Goal: Information Seeking & Learning: Learn about a topic

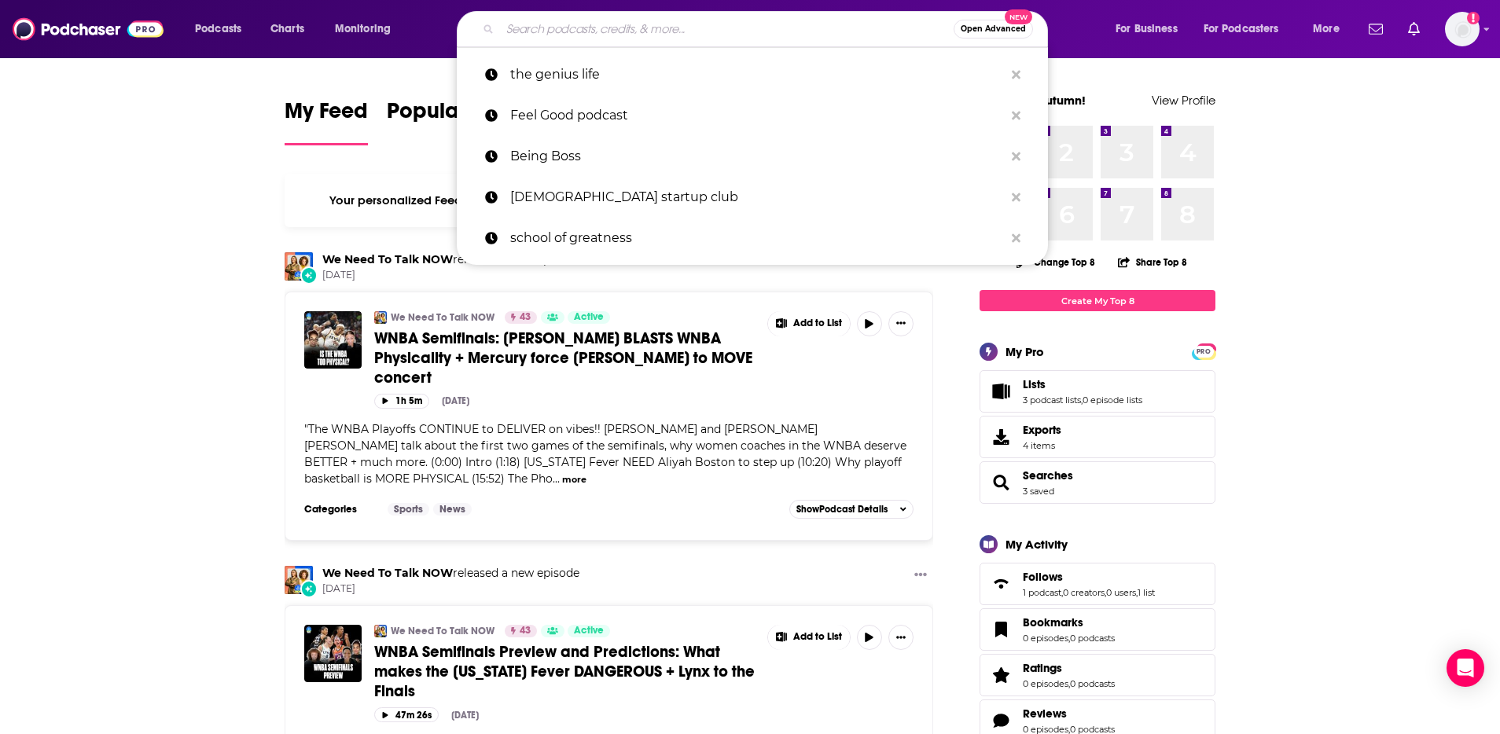
click at [633, 21] on input "Search podcasts, credits, & more..." at bounding box center [727, 29] width 454 height 25
paste input "Dear FoundHer"
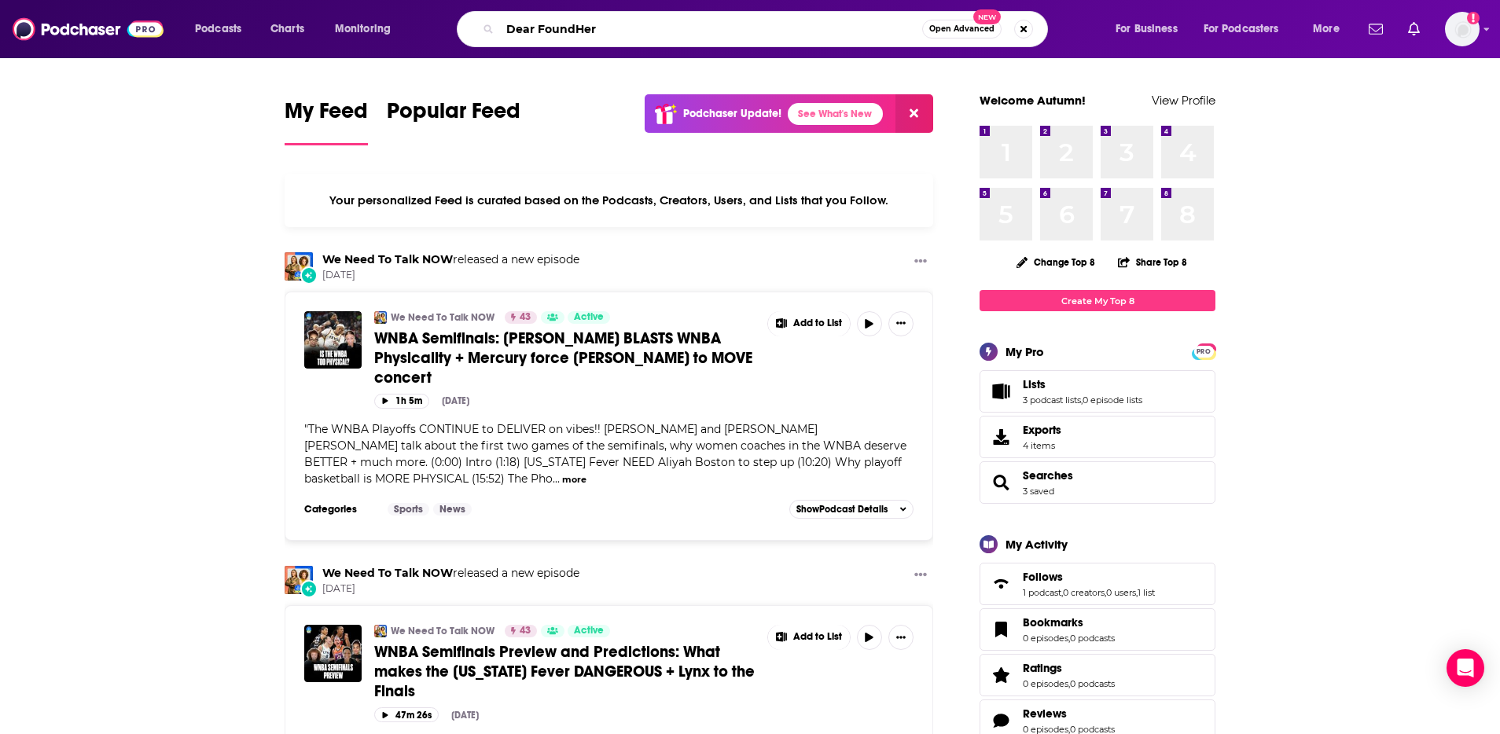
type input "Dear FoundHer"
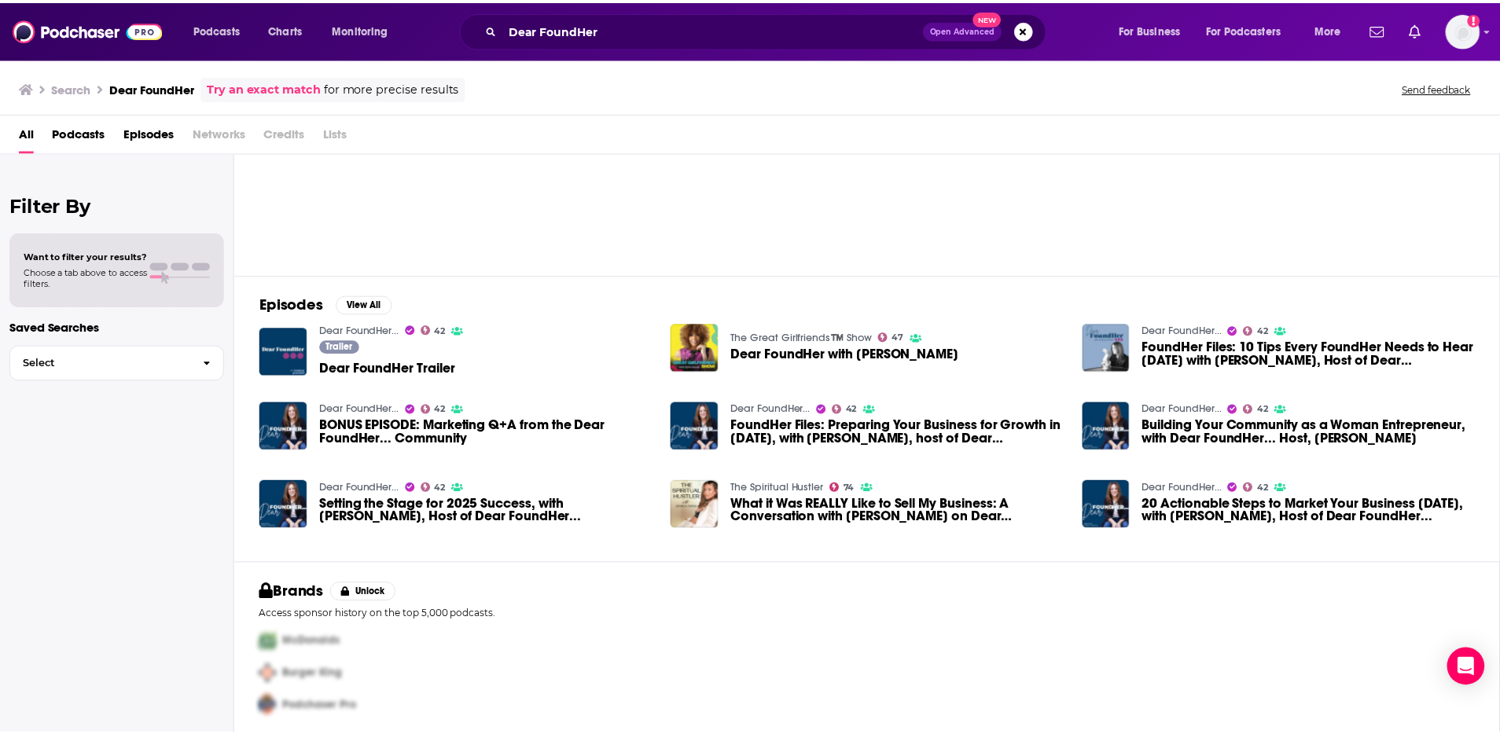
scroll to position [102, 0]
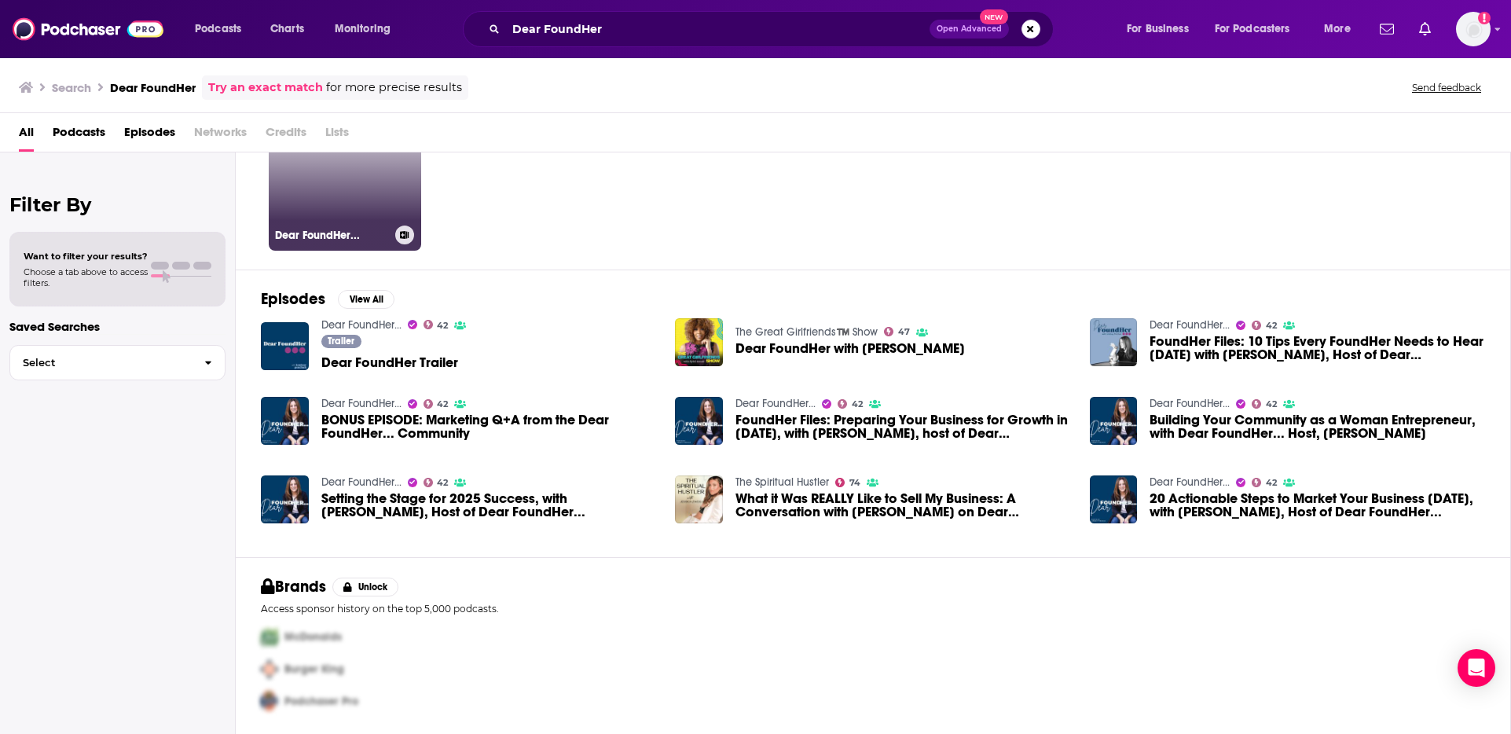
click at [360, 182] on link "42 Dear FoundHer..." at bounding box center [345, 174] width 152 height 152
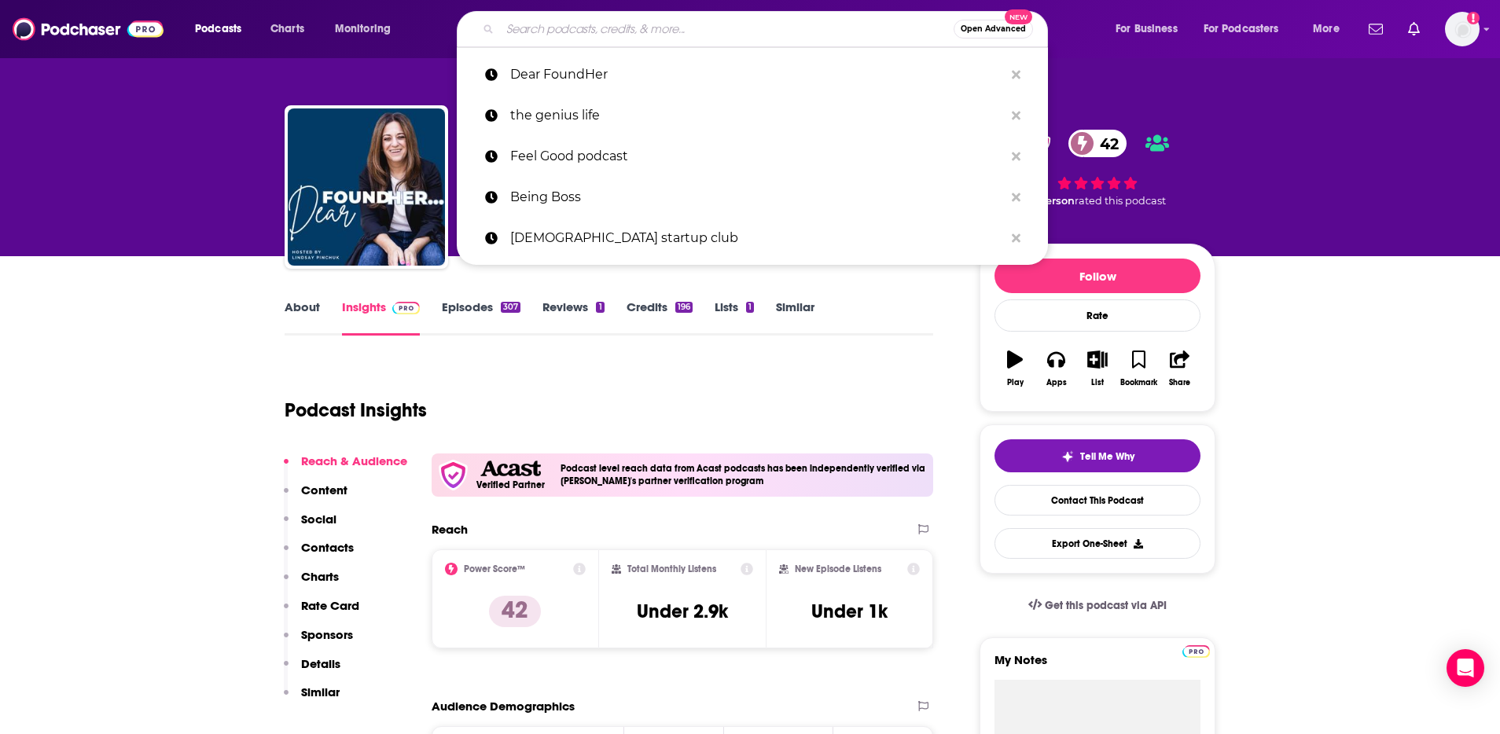
click at [555, 31] on input "Search podcasts, credits, & more..." at bounding box center [727, 29] width 454 height 25
paste input "The Health Business Builder Show"
type input "The Health Business Builder Show"
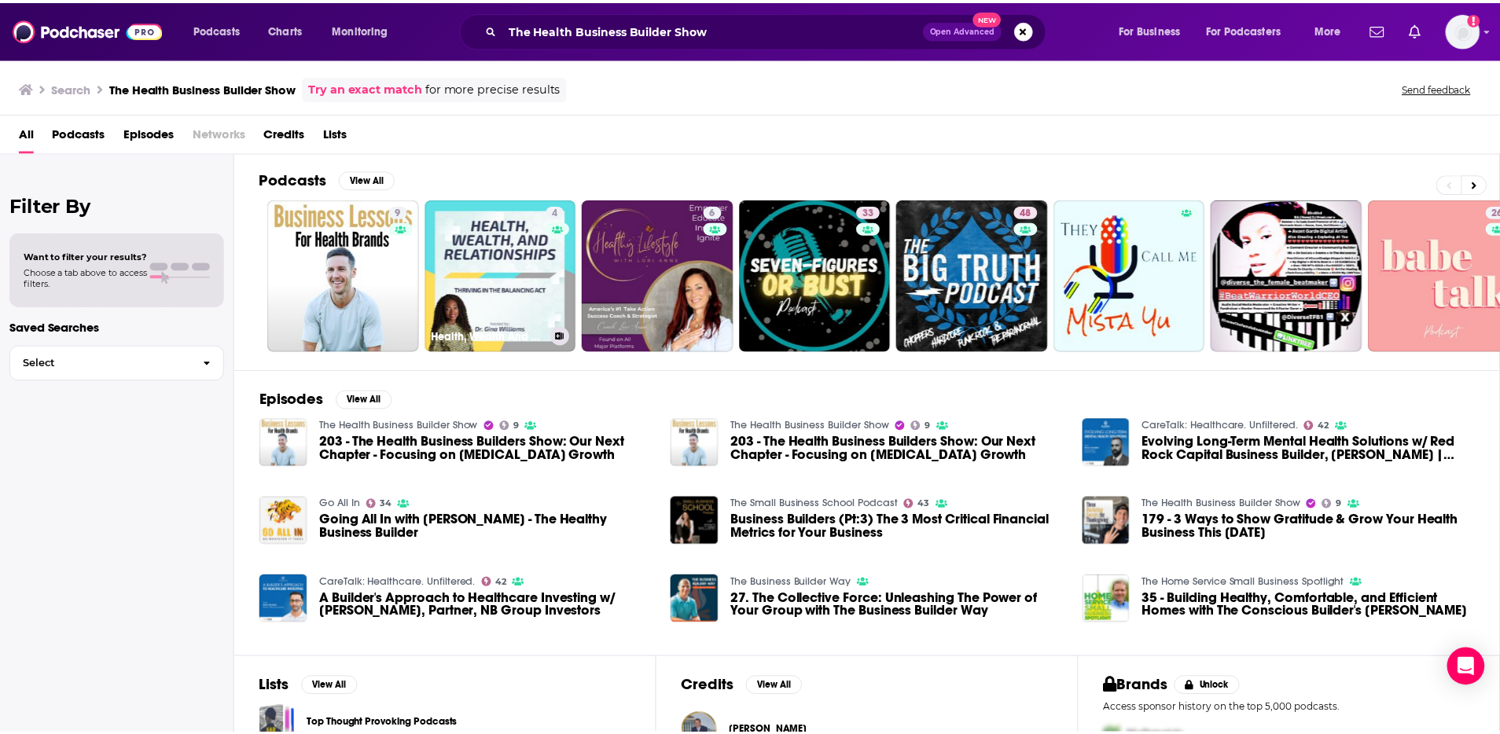
scroll to position [3, 0]
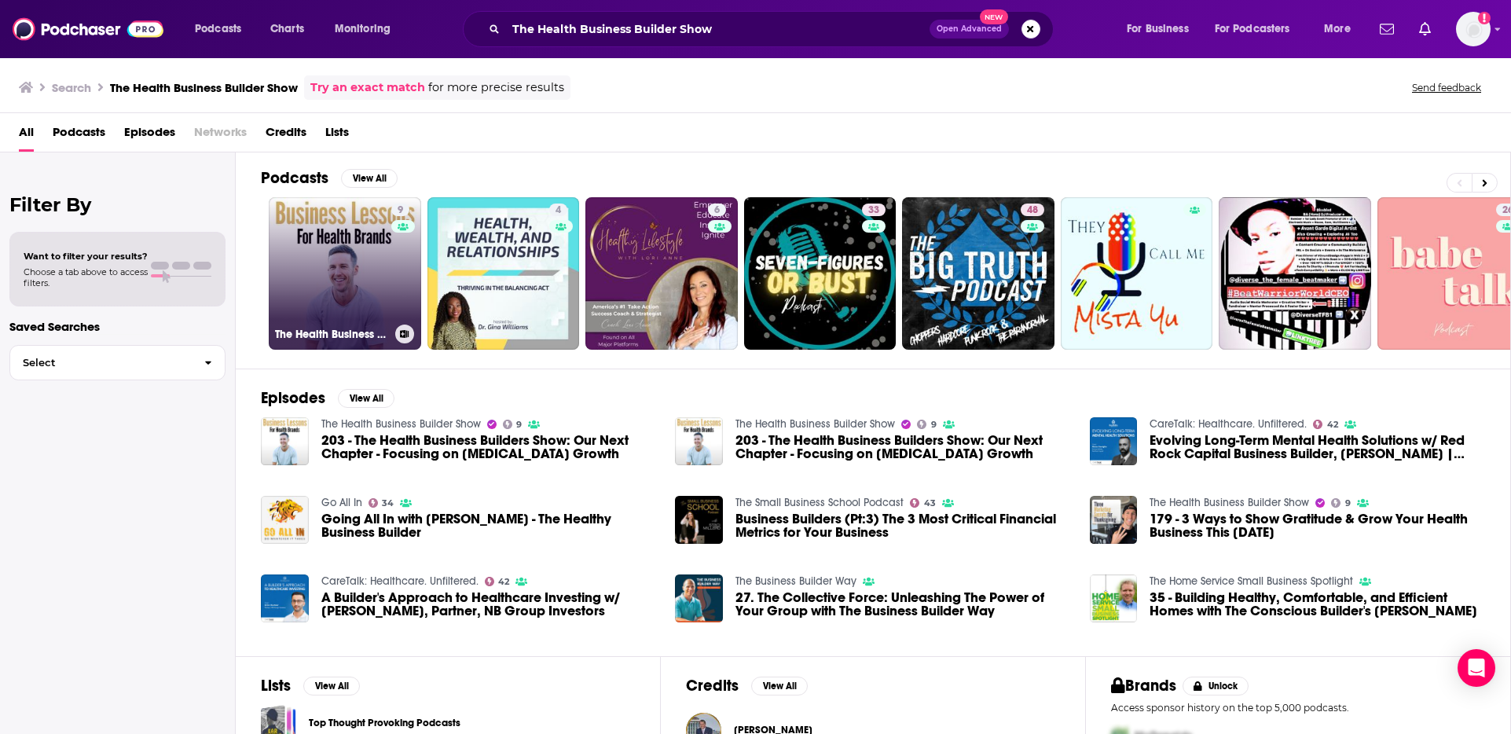
click at [347, 244] on link "9 The Health Business Builder Show" at bounding box center [345, 273] width 152 height 152
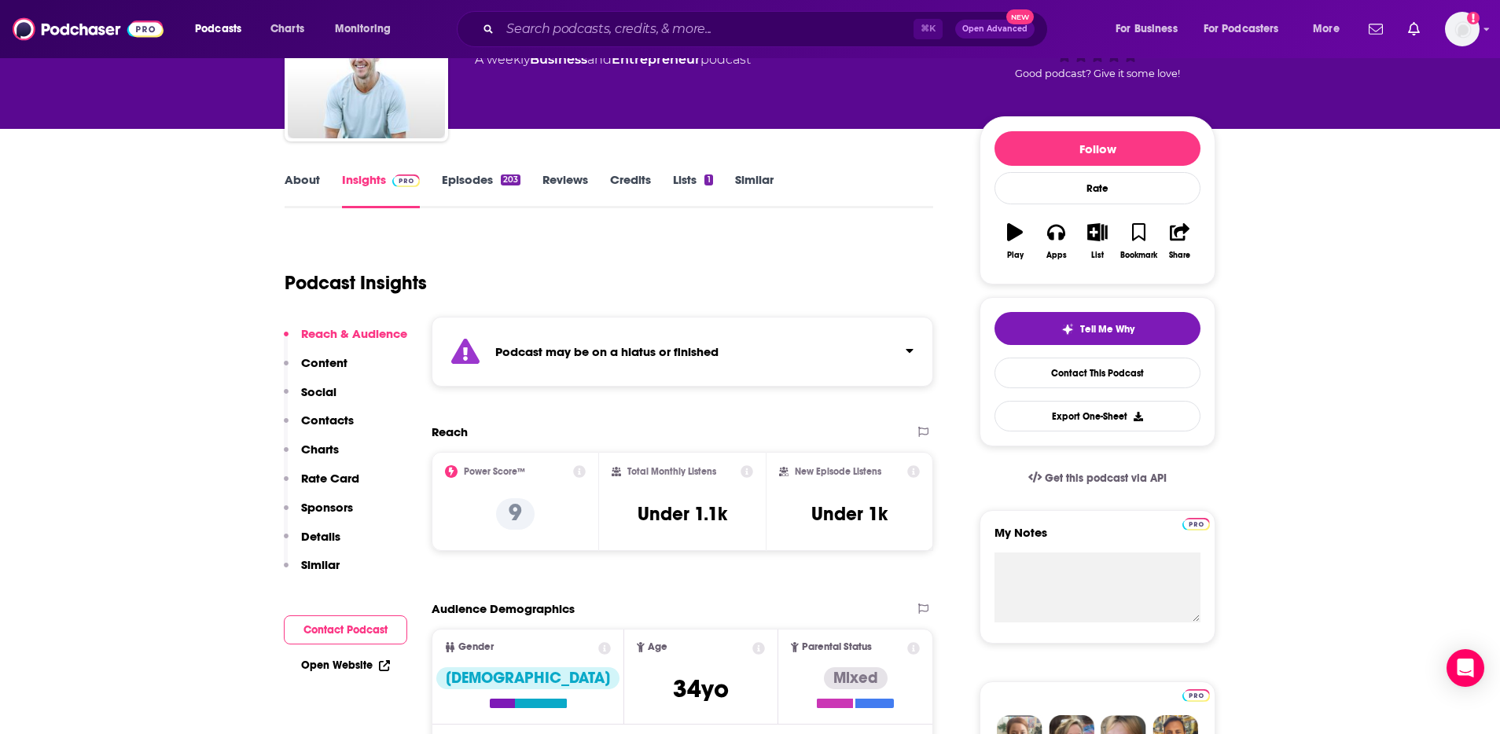
scroll to position [130, 0]
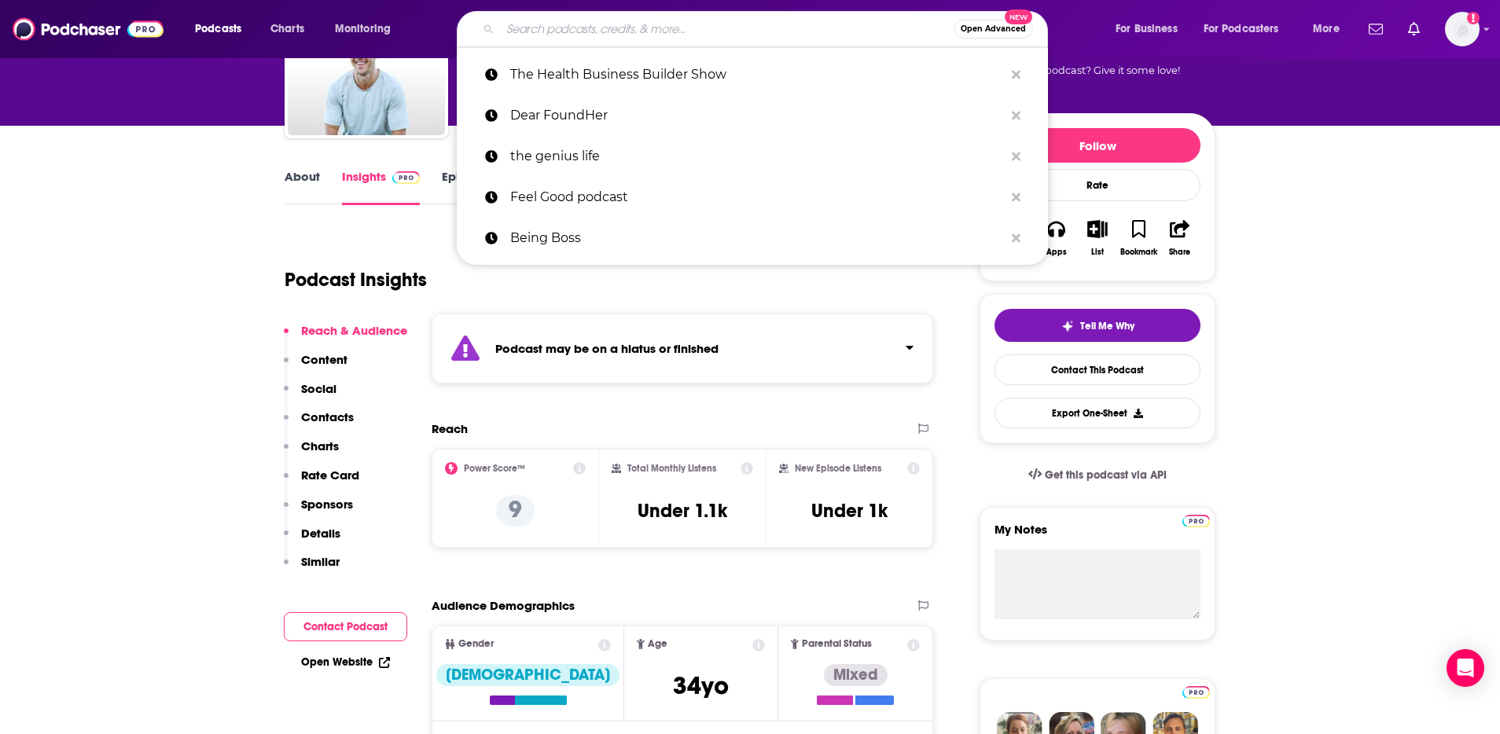
click at [586, 30] on input "Search podcasts, credits, & more..." at bounding box center [727, 29] width 454 height 25
paste input "StartUp Health NOW"
type input "StartUp Health NOW"
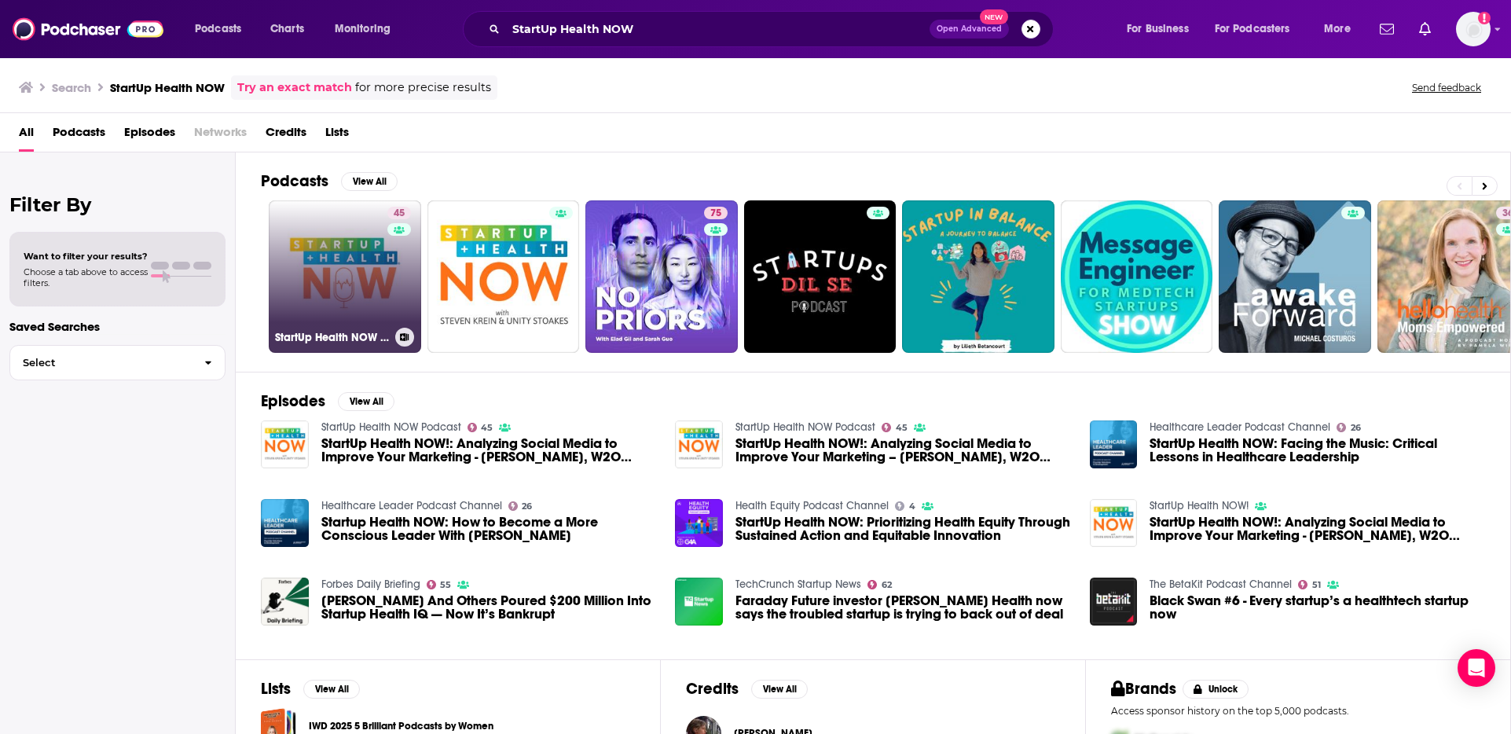
click at [345, 264] on link "45 StartUp Health NOW Podcast" at bounding box center [345, 276] width 152 height 152
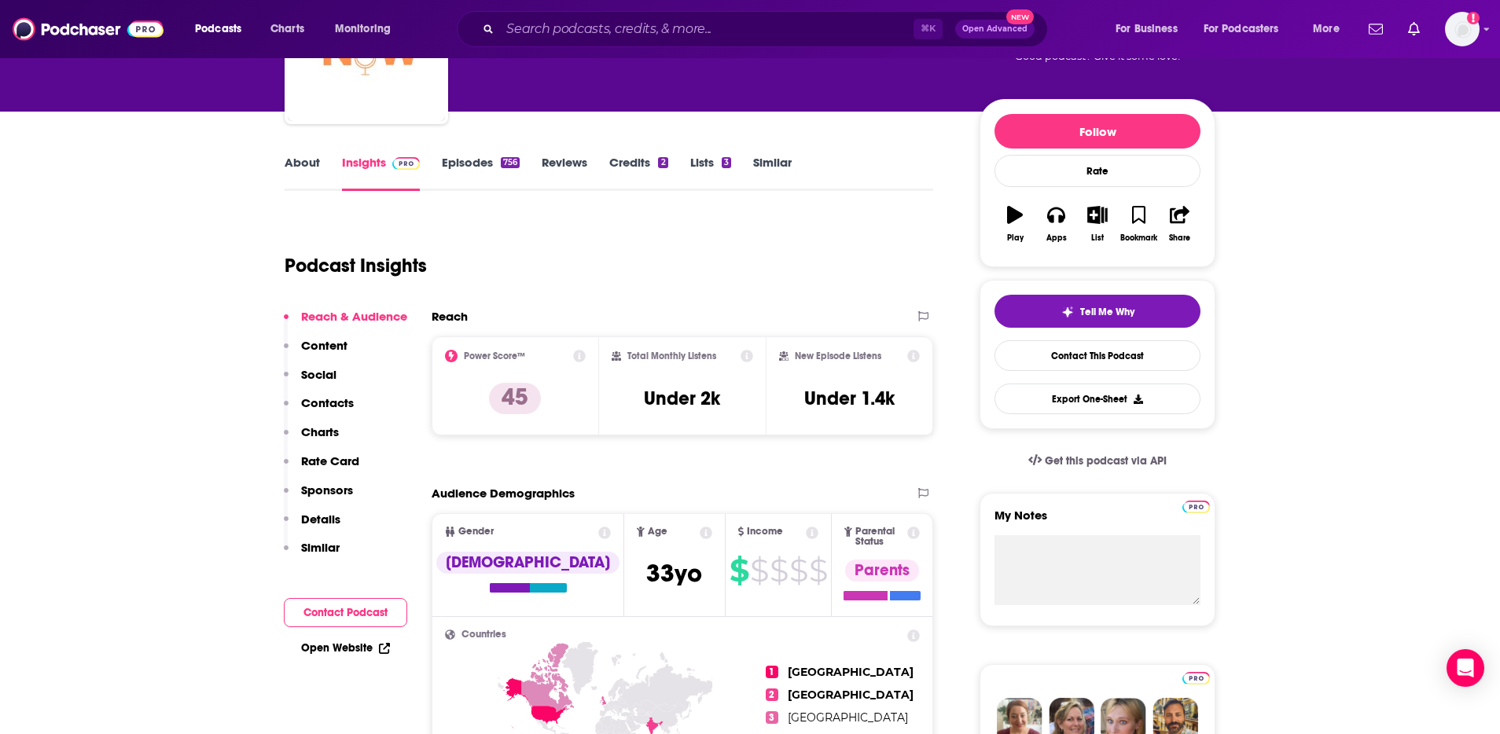
scroll to position [206, 0]
